Goal: Task Accomplishment & Management: Complete application form

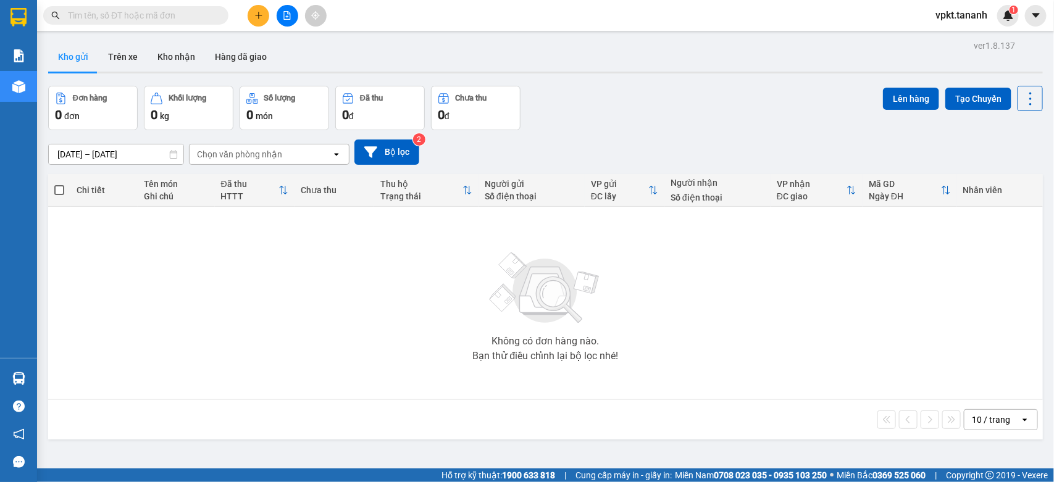
click at [252, 8] on button at bounding box center [259, 16] width 22 height 22
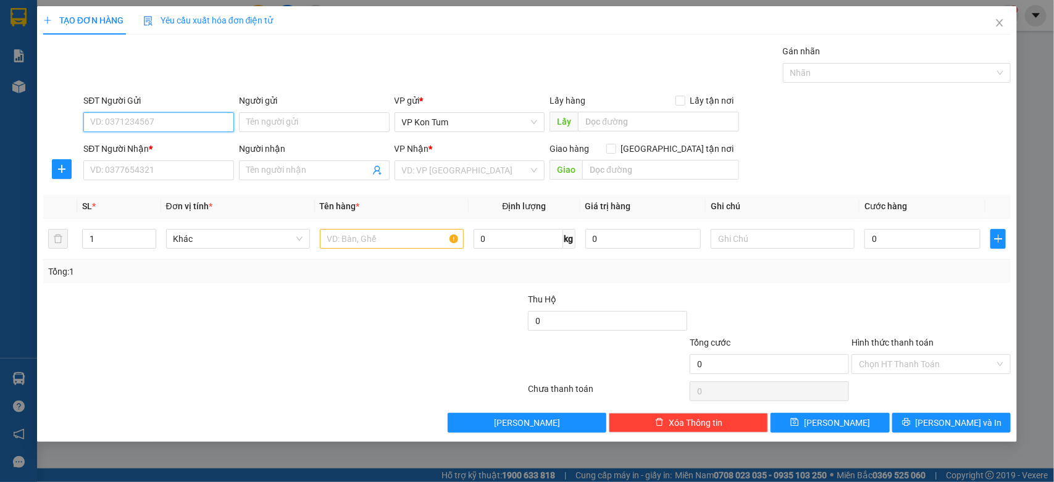
click at [153, 127] on input "SĐT Người Gửi" at bounding box center [158, 122] width 151 height 20
click at [388, 243] on input "text" at bounding box center [392, 239] width 144 height 20
type input "HỒ SƠ"
click at [933, 240] on input "0" at bounding box center [923, 239] width 116 height 20
type input "3"
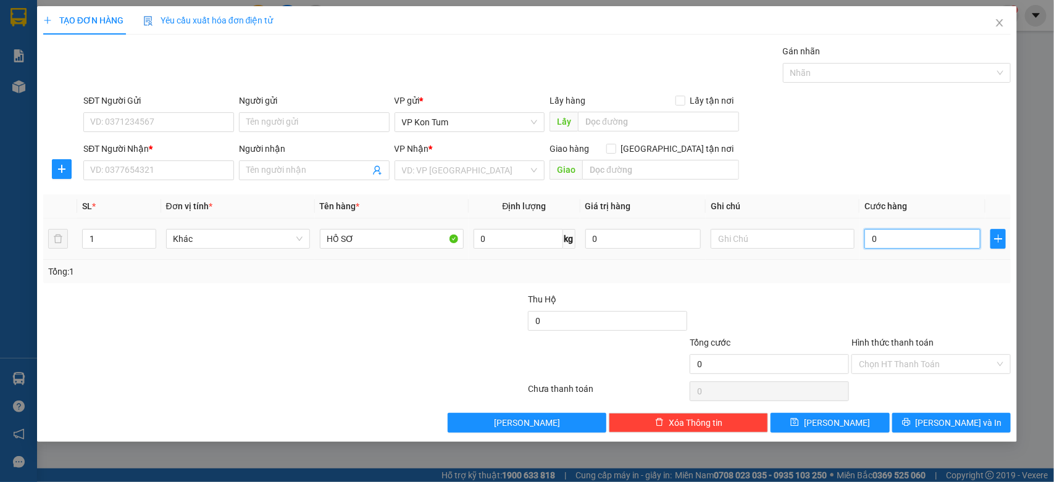
type input "3"
type input "30"
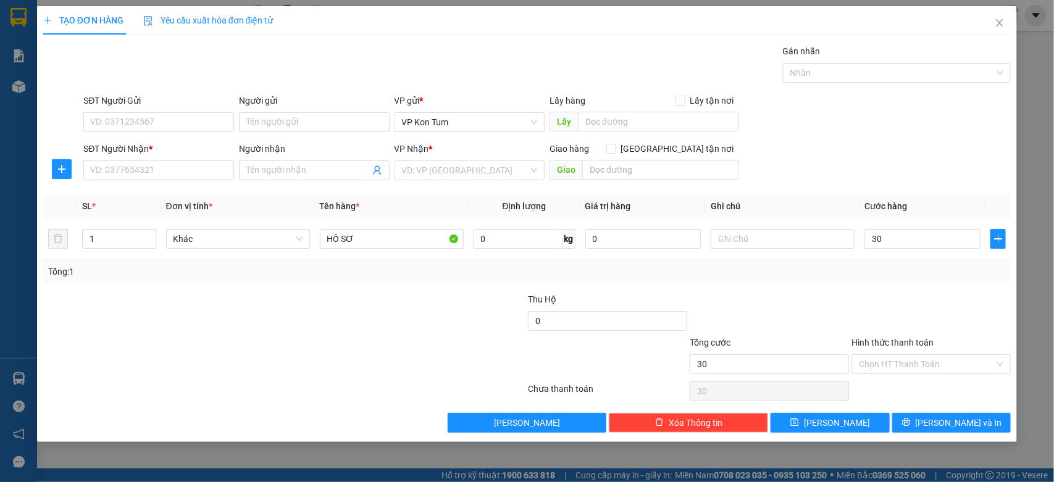
type input "30.000"
click at [917, 298] on div at bounding box center [932, 314] width 162 height 43
click at [916, 352] on div "Hình thức thanh toán" at bounding box center [931, 345] width 159 height 19
click at [922, 338] on label "Hình thức thanh toán" at bounding box center [893, 343] width 82 height 10
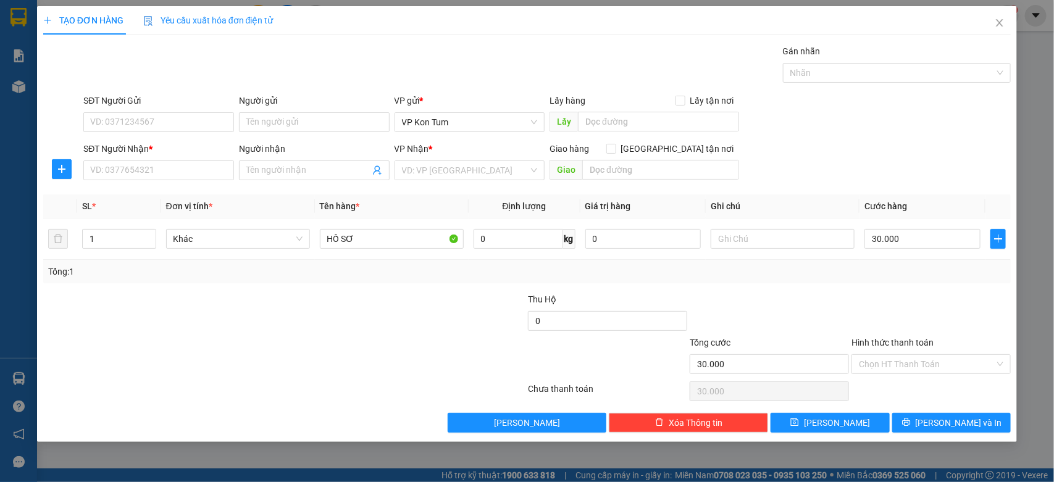
click at [922, 355] on input "Hình thức thanh toán" at bounding box center [927, 364] width 136 height 19
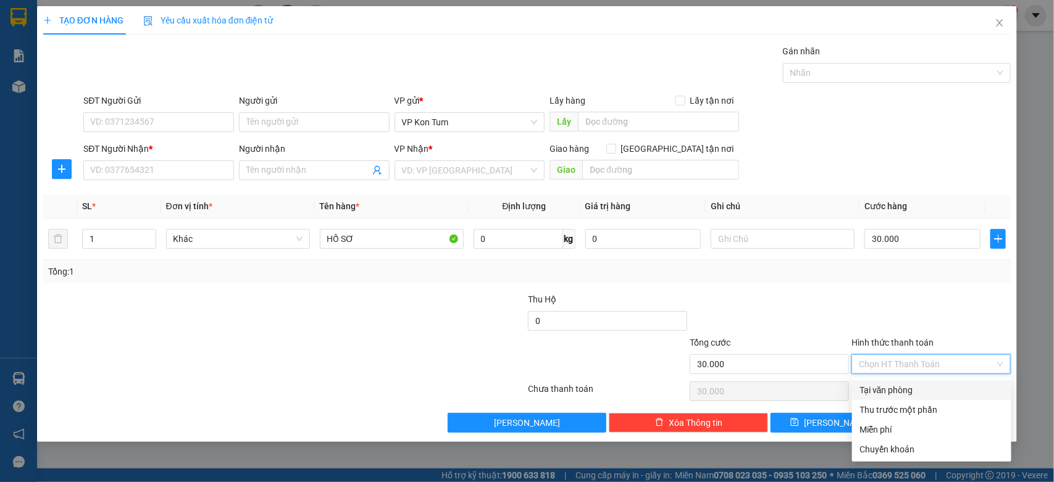
click at [876, 399] on div "Tại văn phòng" at bounding box center [931, 390] width 159 height 20
type input "0"
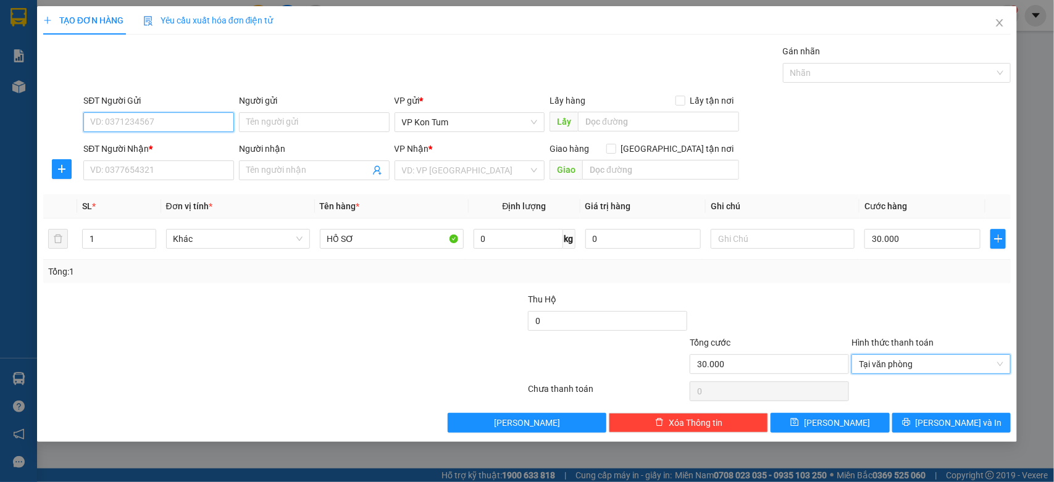
click at [162, 130] on input "SĐT Người Gửi" at bounding box center [158, 122] width 151 height 20
type input "0986235269"
click at [329, 125] on input "Người gửi" at bounding box center [314, 122] width 151 height 20
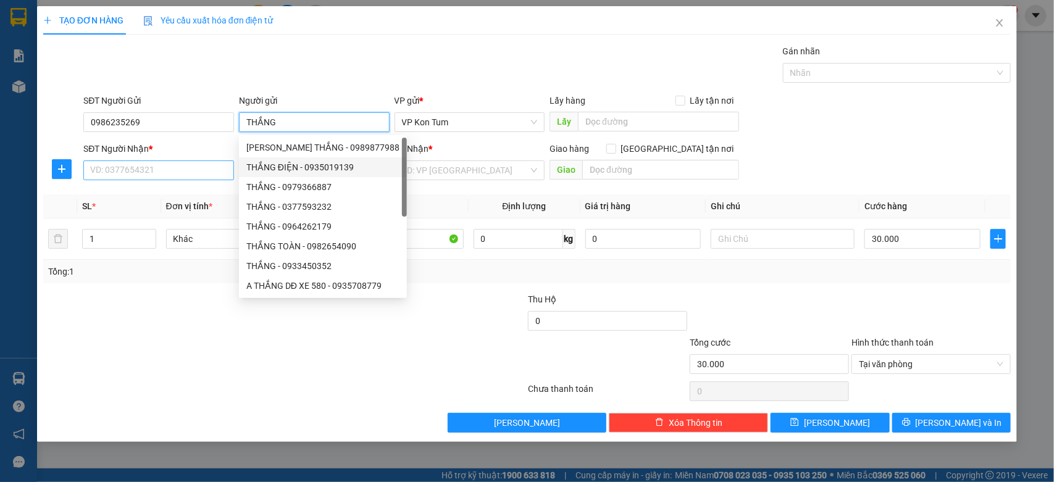
type input "THẮNG"
click at [144, 170] on input "SĐT Người Nhận *" at bounding box center [158, 171] width 151 height 20
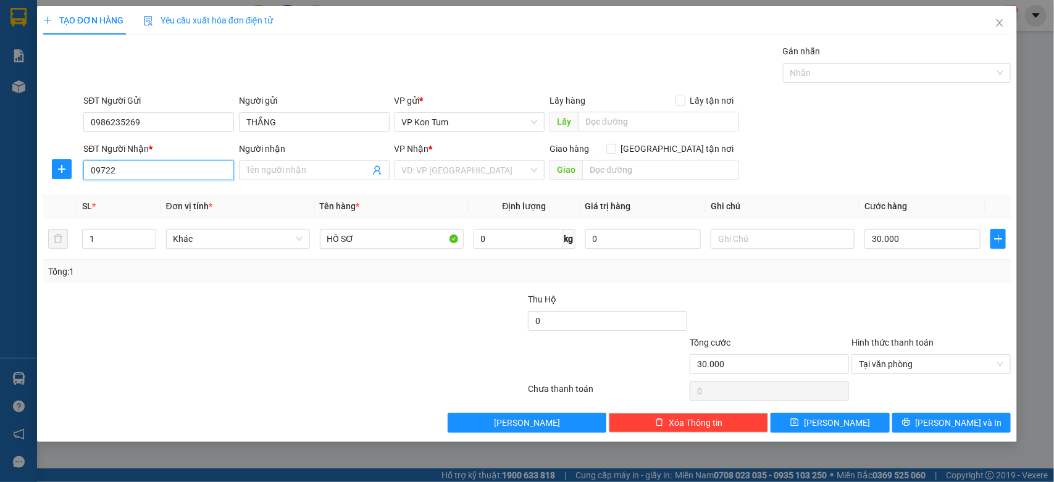
click at [187, 176] on input "09722" at bounding box center [158, 171] width 151 height 20
type input "0972986976"
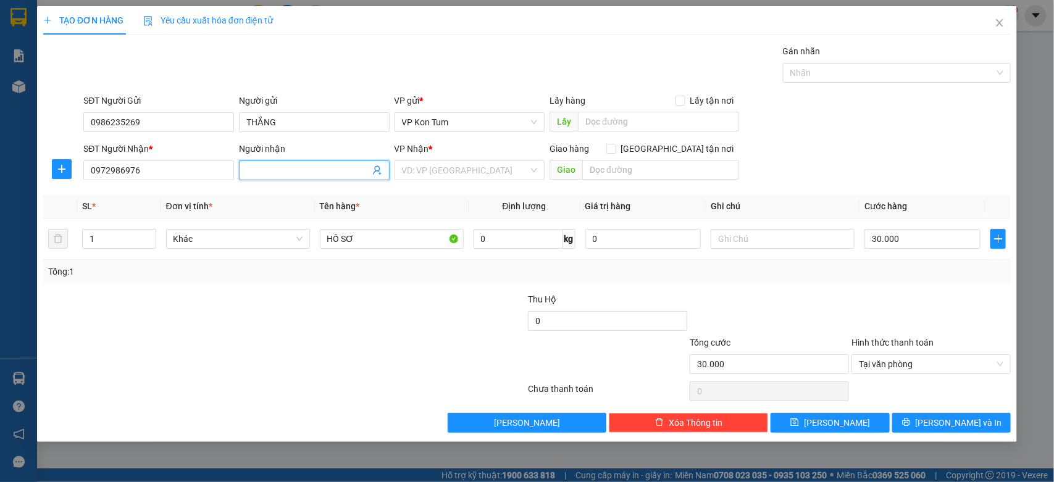
click at [279, 174] on input "Người nhận" at bounding box center [308, 171] width 124 height 14
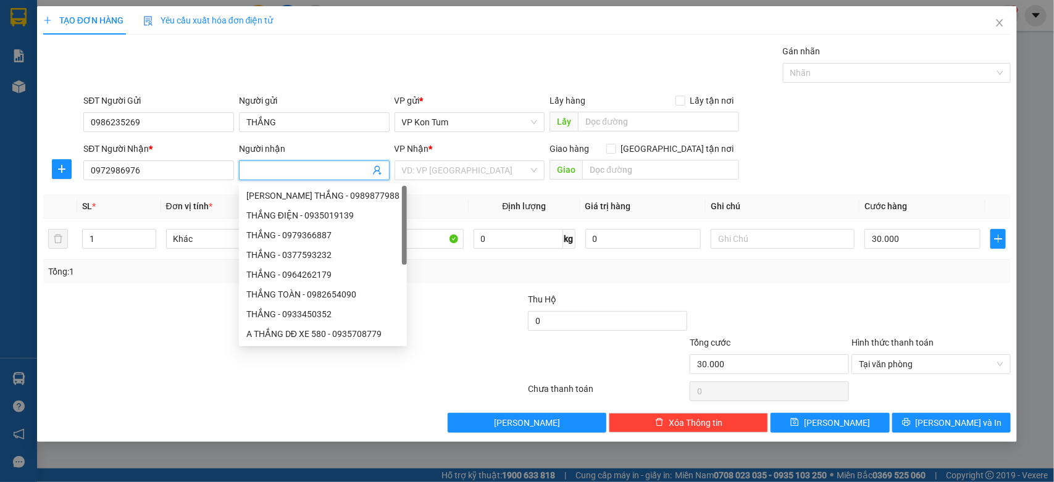
type input "J"
click at [534, 172] on div "VD: VP [GEOGRAPHIC_DATA]" at bounding box center [470, 171] width 151 height 20
type input "HIẾU"
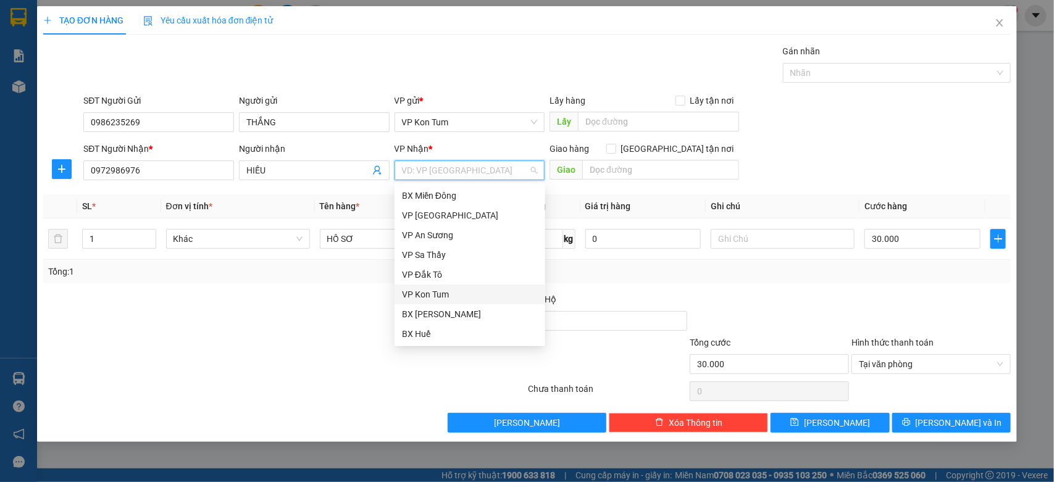
click at [449, 288] on div "VP Kon Tum" at bounding box center [470, 295] width 136 height 14
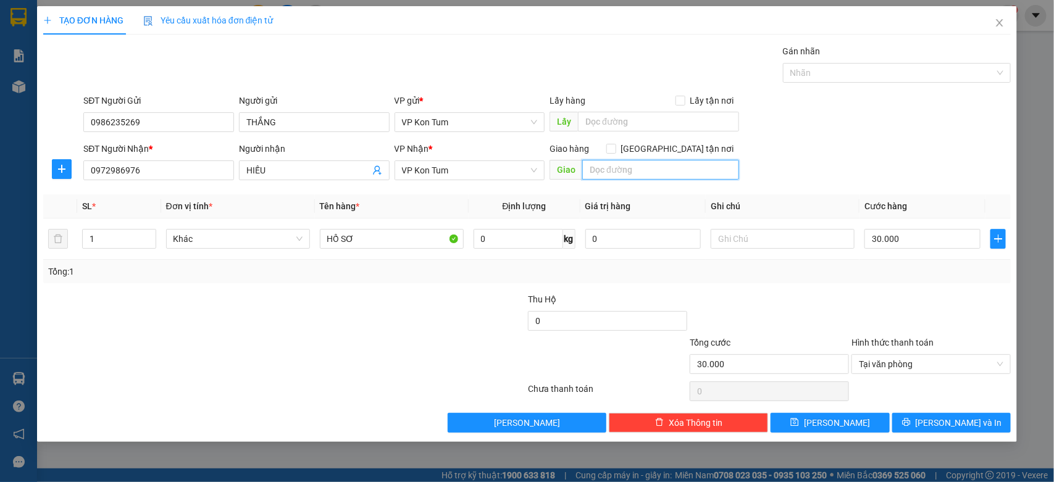
click at [668, 170] on input "text" at bounding box center [660, 170] width 157 height 20
click at [667, 170] on input "text" at bounding box center [660, 170] width 157 height 20
type input "B"
click at [445, 176] on span "VP Kon Tum" at bounding box center [470, 170] width 136 height 19
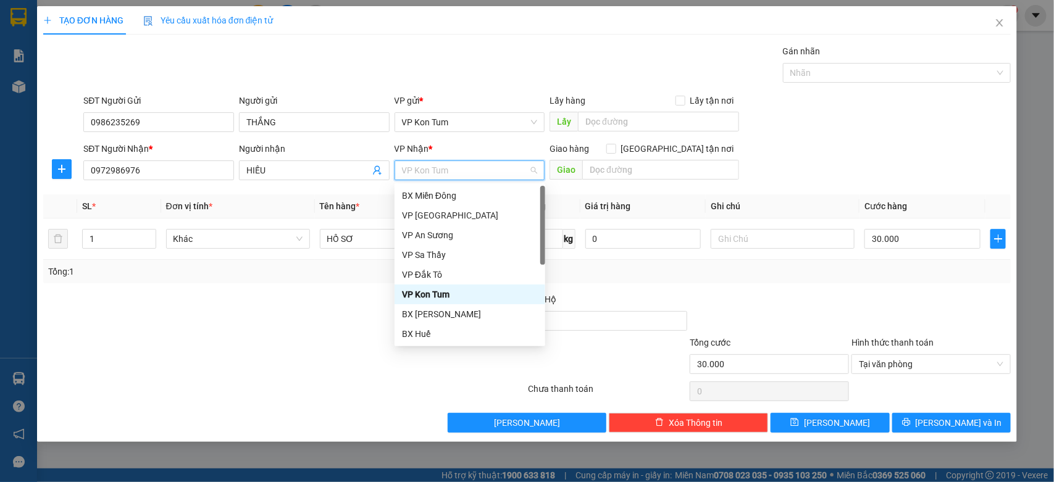
click at [445, 176] on span "VP Kon Tum" at bounding box center [470, 170] width 136 height 19
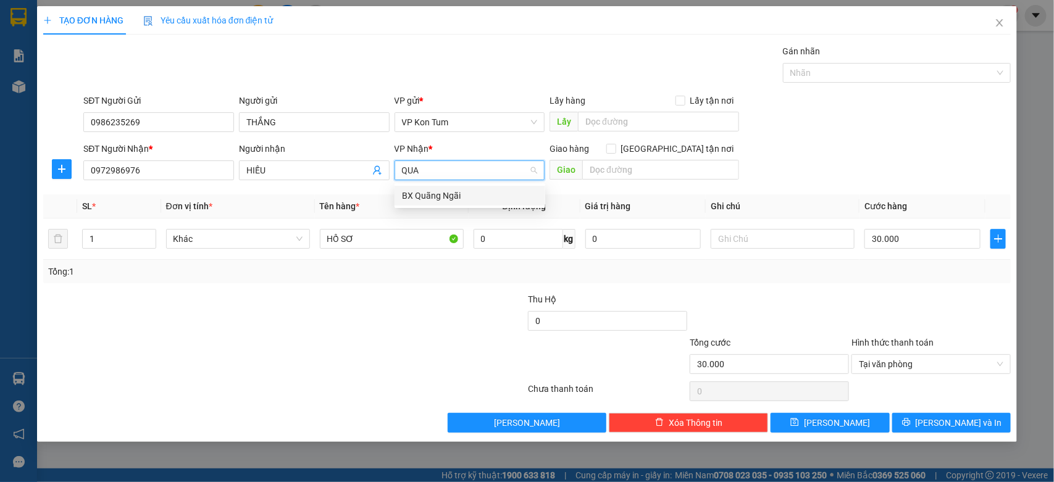
click at [464, 175] on input "QUA" at bounding box center [465, 170] width 127 height 19
type input "QUA"
click at [453, 206] on body "Kết quả tìm kiếm ( 0 ) Bộ lọc No Data vpkt.tananh 1 Báo cáo Báo cáo dòng tiền (…" at bounding box center [527, 241] width 1054 height 482
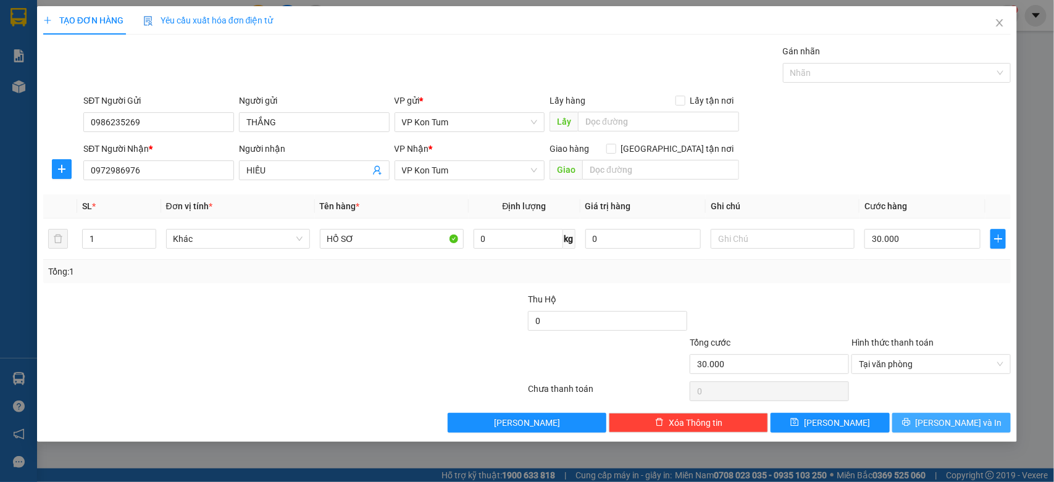
click at [975, 424] on span "[PERSON_NAME] và In" at bounding box center [959, 423] width 86 height 14
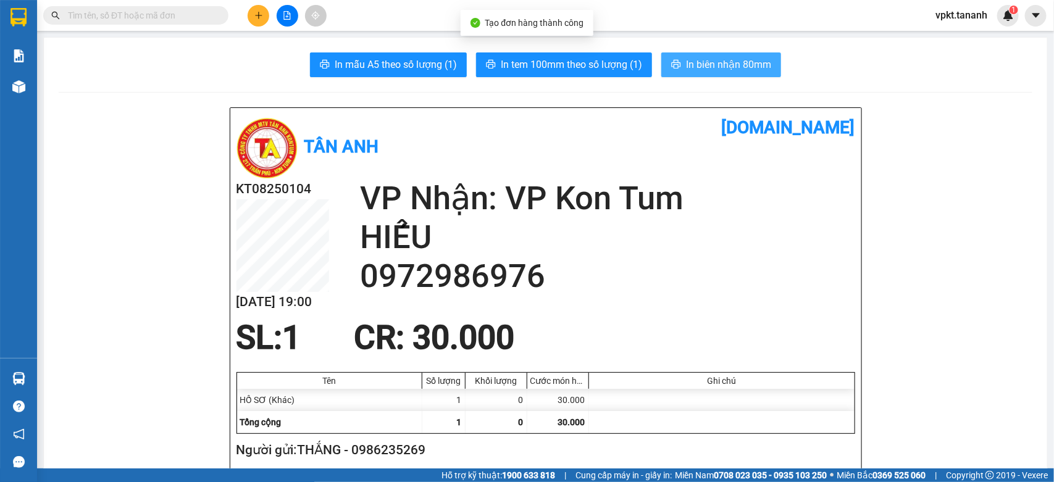
click at [723, 57] on span "In biên nhận 80mm" at bounding box center [728, 64] width 85 height 15
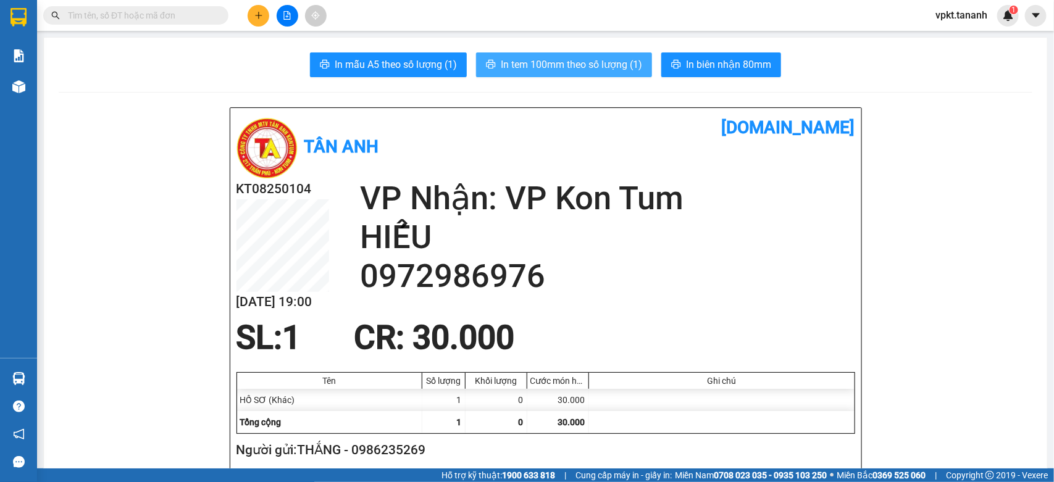
click at [602, 61] on span "In tem 100mm theo số lượng (1)" at bounding box center [571, 64] width 141 height 15
click at [592, 61] on span "In tem 100mm theo số lượng (1)" at bounding box center [571, 64] width 141 height 15
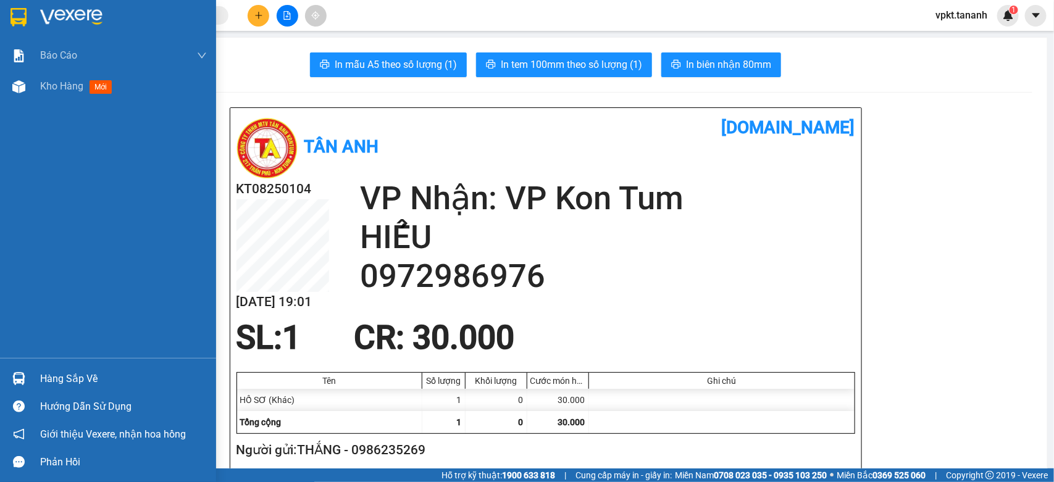
click at [19, 29] on div at bounding box center [108, 20] width 216 height 40
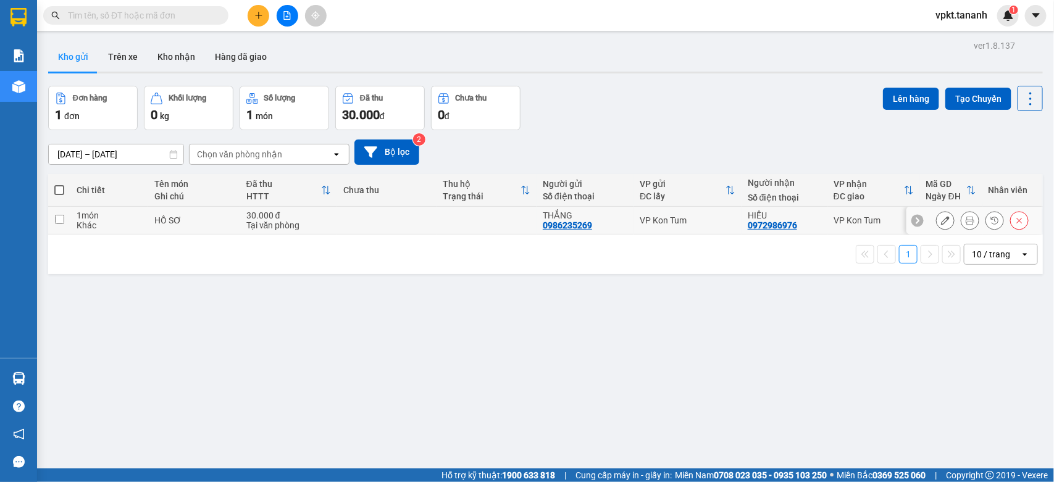
click at [59, 226] on td at bounding box center [59, 221] width 22 height 28
checkbox input "true"
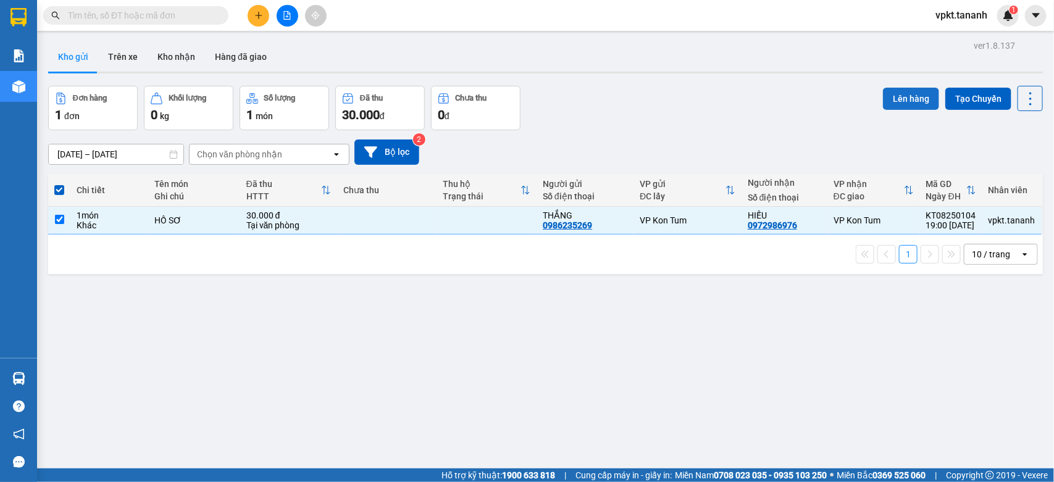
click at [883, 98] on button "Lên hàng" at bounding box center [911, 99] width 56 height 22
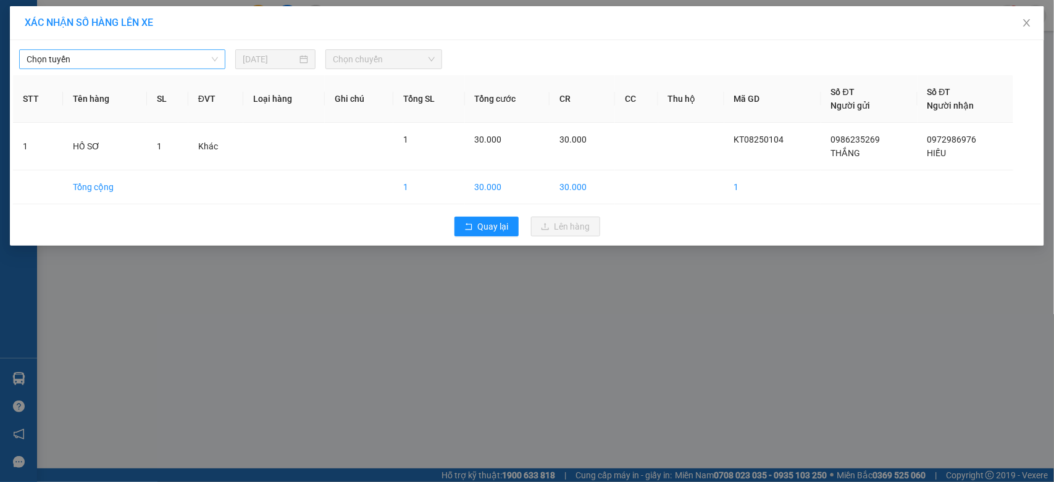
click at [156, 57] on span "Chọn tuyến" at bounding box center [122, 59] width 191 height 19
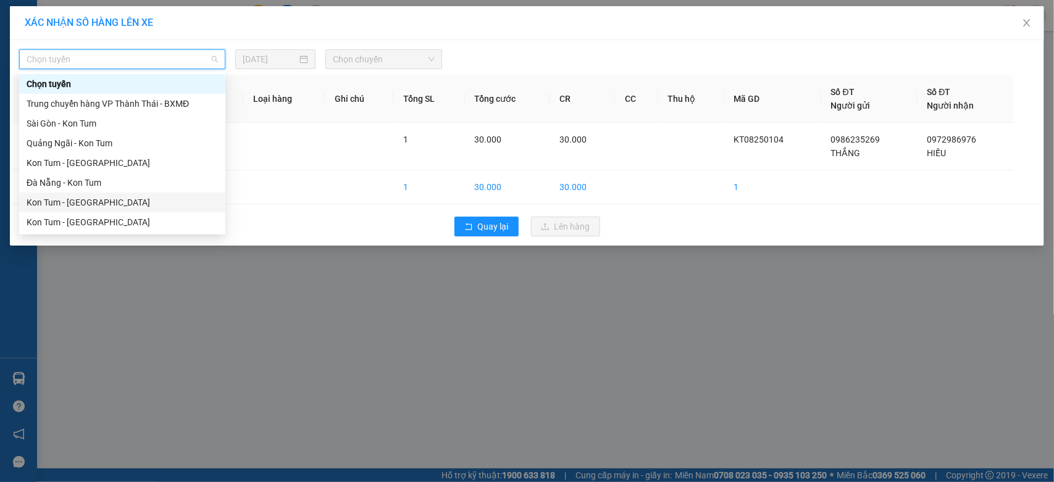
click at [113, 199] on div "Kon Tum - [GEOGRAPHIC_DATA]" at bounding box center [122, 203] width 191 height 14
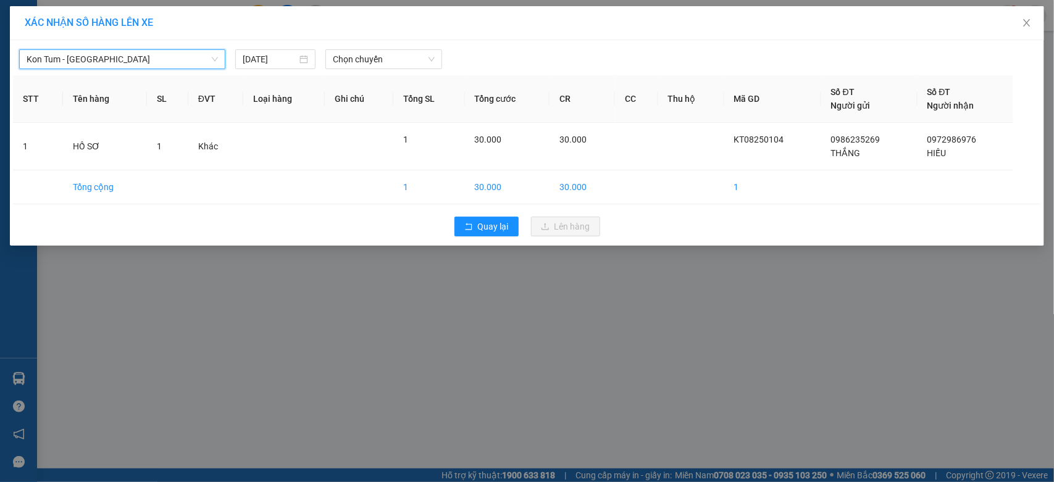
click at [65, 56] on span "Kon Tum - [GEOGRAPHIC_DATA]" at bounding box center [122, 59] width 191 height 19
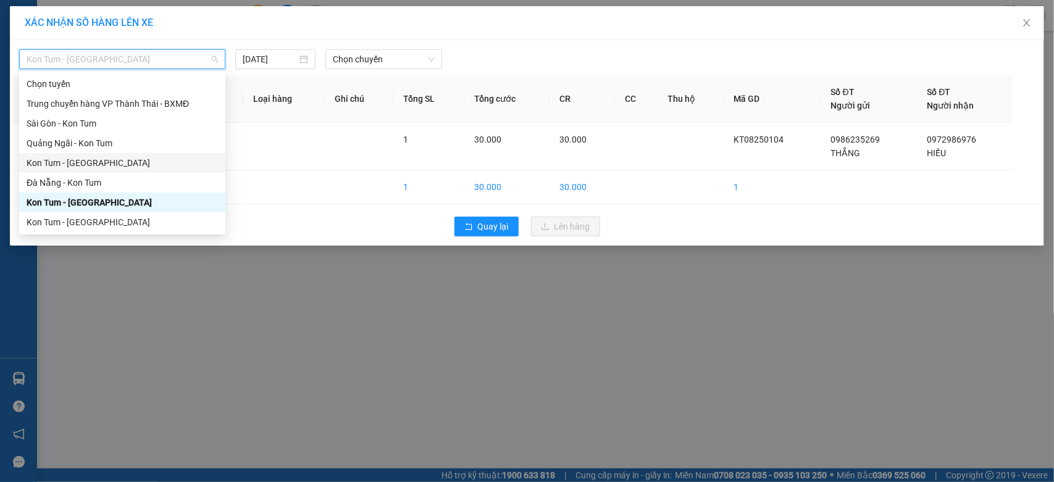
click at [96, 164] on div "Kon Tum - [GEOGRAPHIC_DATA]" at bounding box center [122, 163] width 191 height 14
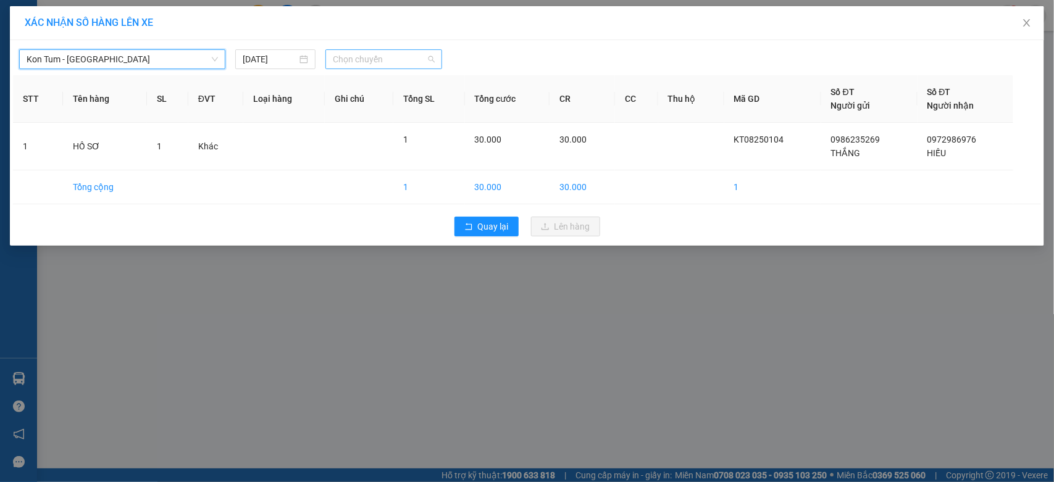
click at [366, 49] on div "Chọn chuyến" at bounding box center [384, 59] width 116 height 20
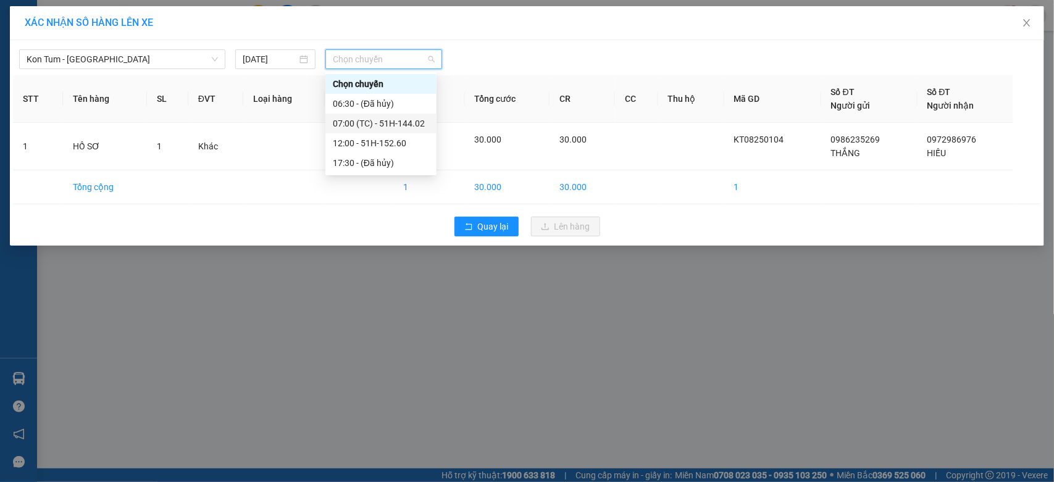
click at [390, 122] on div "07:00 (TC) - 51H-144.02" at bounding box center [381, 124] width 96 height 14
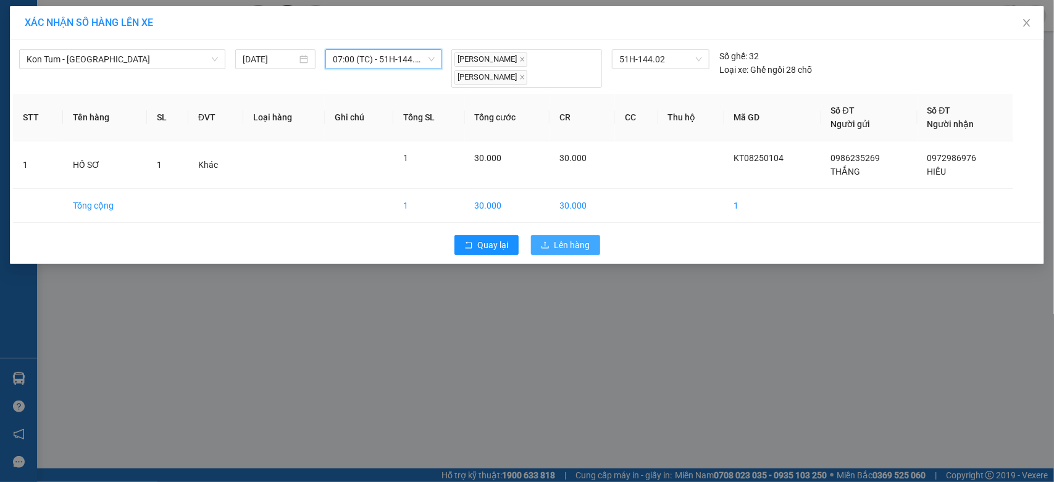
click at [553, 238] on button "Lên hàng" at bounding box center [565, 245] width 69 height 20
